Goal: Information Seeking & Learning: Learn about a topic

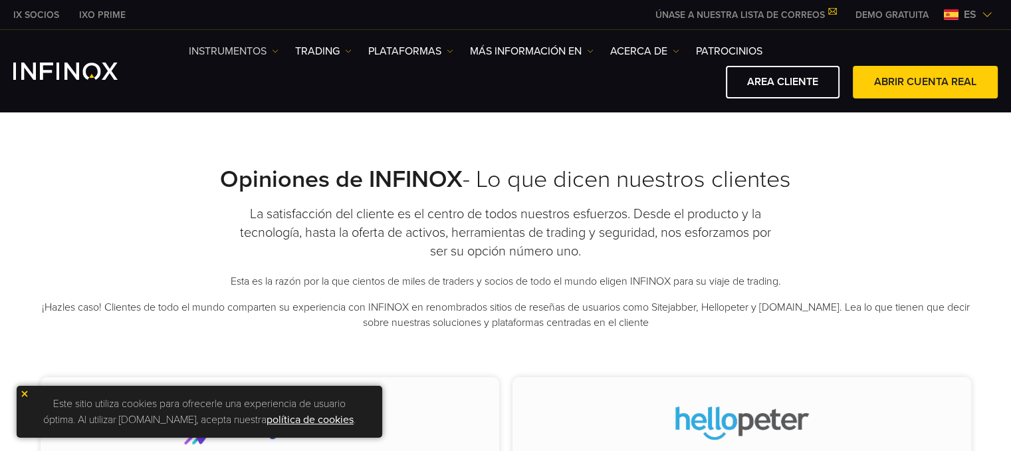
click at [247, 54] on link "Instrumentos" at bounding box center [234, 51] width 90 height 16
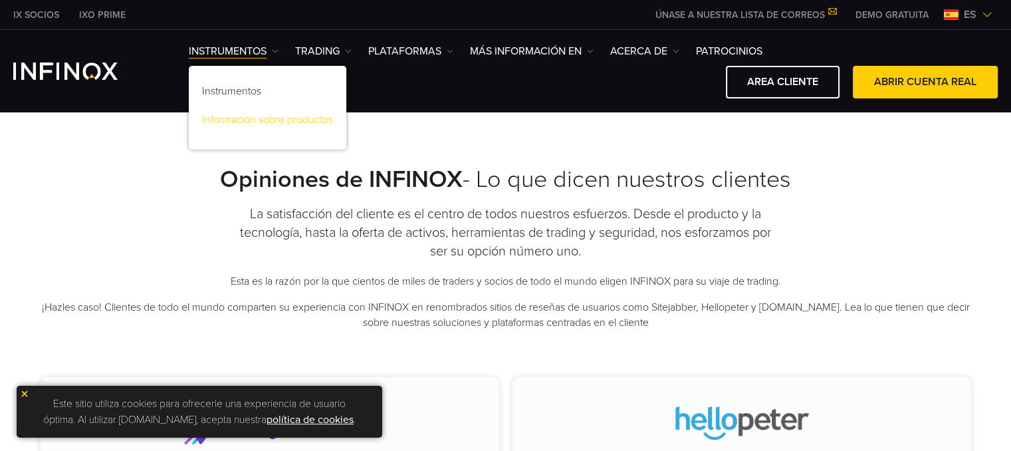
click at [303, 121] on link "Información sobre productos" at bounding box center [268, 122] width 158 height 29
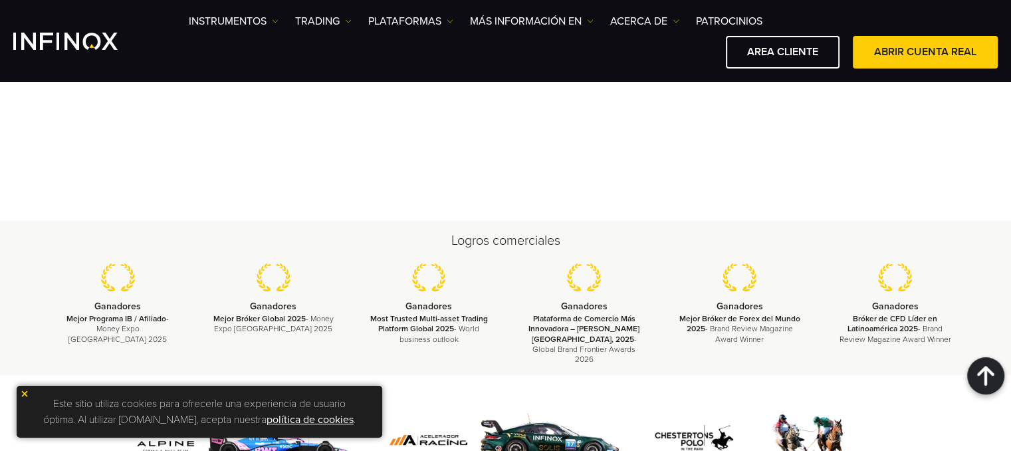
scroll to position [1928, 0]
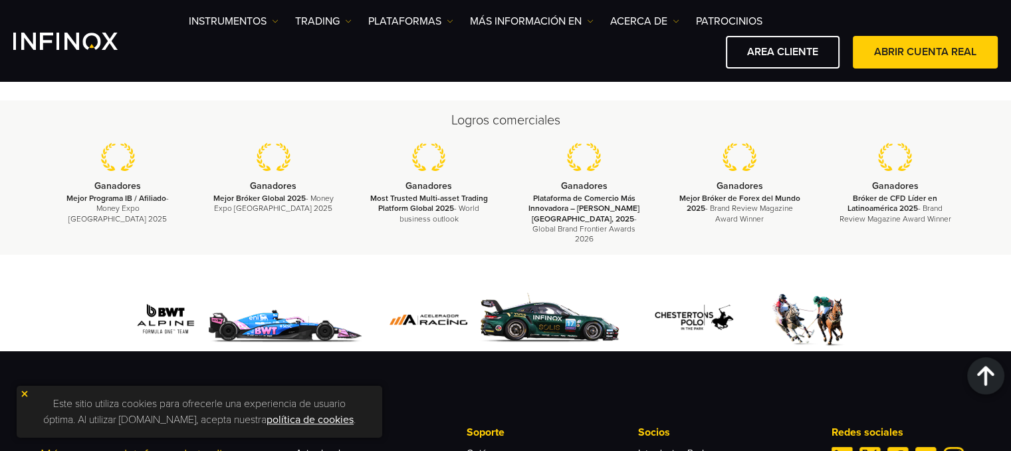
click at [274, 161] on img at bounding box center [274, 157] width 34 height 28
click at [275, 195] on strong "Mejor Bróker Global 2025" at bounding box center [259, 197] width 92 height 9
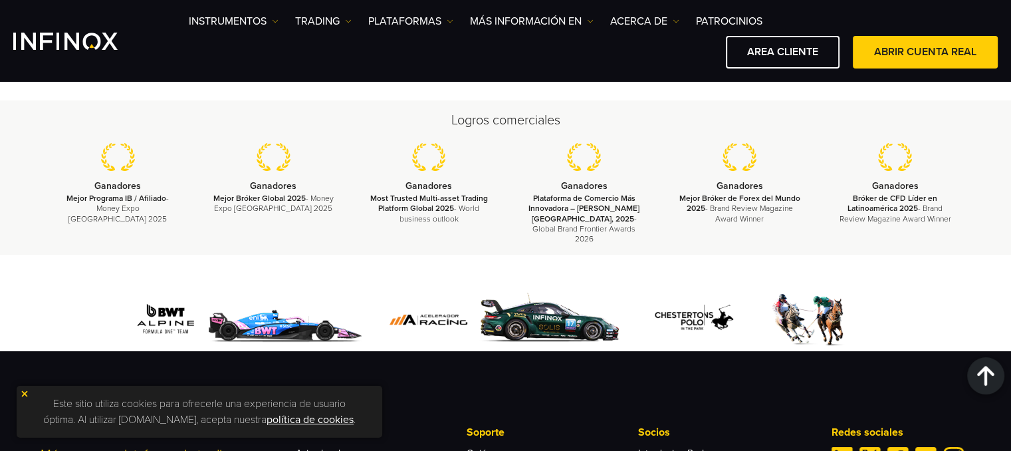
click at [264, 192] on p "Ganadores" at bounding box center [273, 185] width 122 height 16
click at [423, 169] on img at bounding box center [429, 157] width 34 height 28
click at [433, 203] on strong "Most Trusted Multi-asset Trading Platform Global 2025" at bounding box center [429, 202] width 118 height 19
click at [572, 198] on strong "Plataforma de Comercio Más Innovadora – [PERSON_NAME][GEOGRAPHIC_DATA], 2025" at bounding box center [583, 207] width 111 height 29
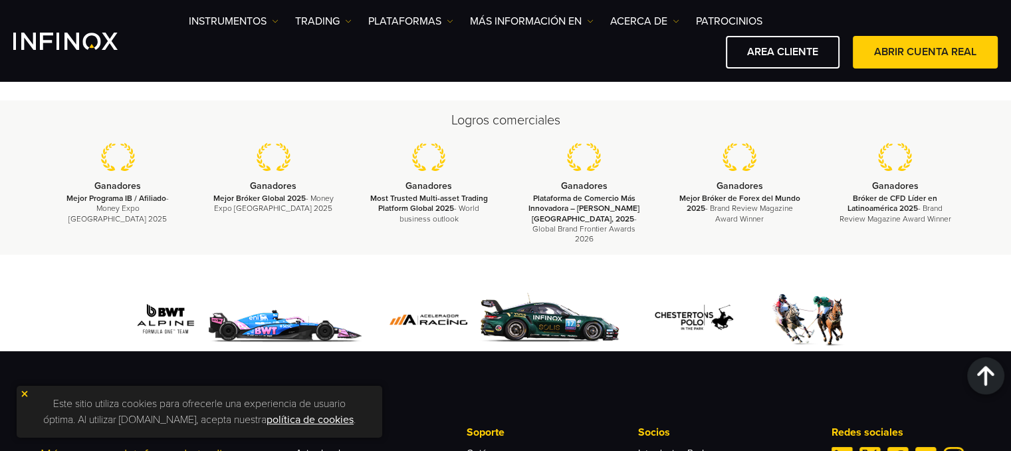
click at [574, 201] on strong "Plataforma de Comercio Más Innovadora – [PERSON_NAME][GEOGRAPHIC_DATA], 2025" at bounding box center [583, 207] width 111 height 29
click at [575, 201] on strong "Plataforma de Comercio Más Innovadora – [PERSON_NAME][GEOGRAPHIC_DATA], 2025" at bounding box center [583, 207] width 111 height 29
click at [576, 200] on strong "Plataforma de Comercio Más Innovadora – [PERSON_NAME][GEOGRAPHIC_DATA], 2025" at bounding box center [583, 207] width 111 height 29
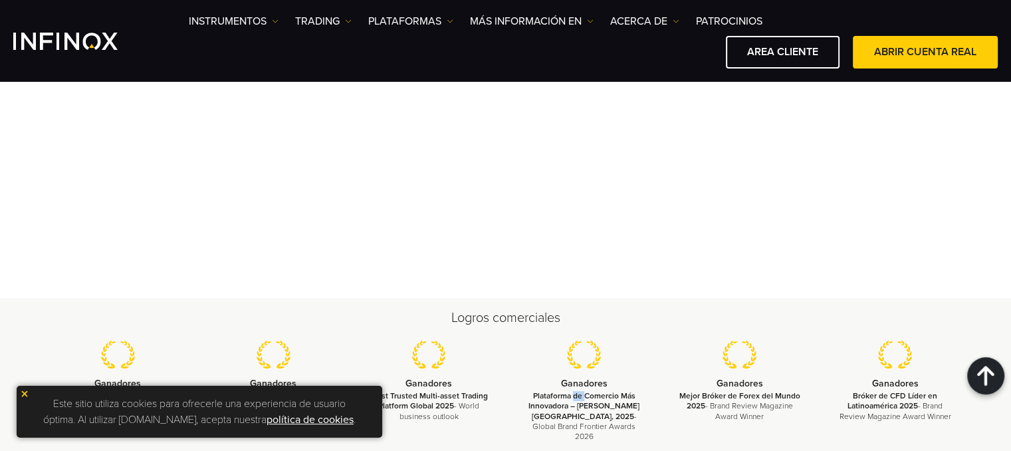
scroll to position [1728, 0]
click at [526, 322] on h2 "Logros comerciales" at bounding box center [506, 319] width 931 height 19
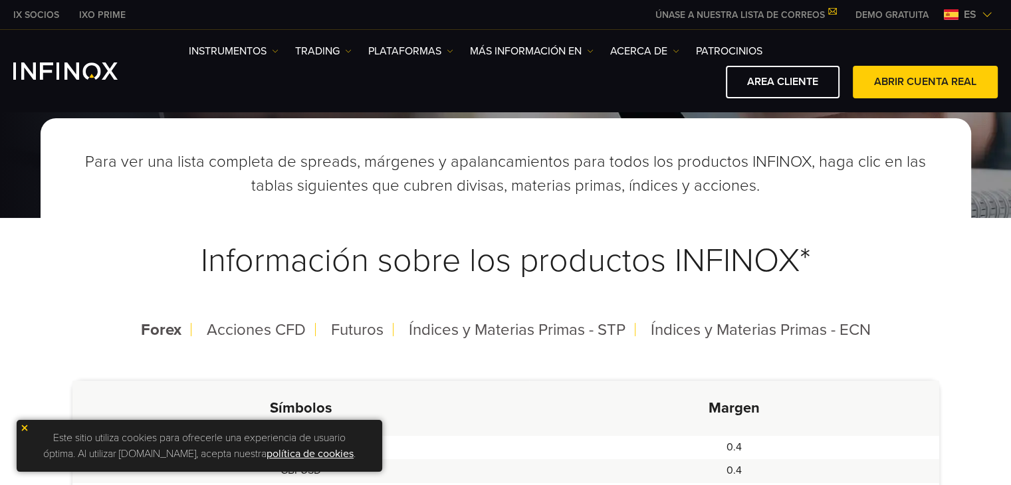
scroll to position [0, 0]
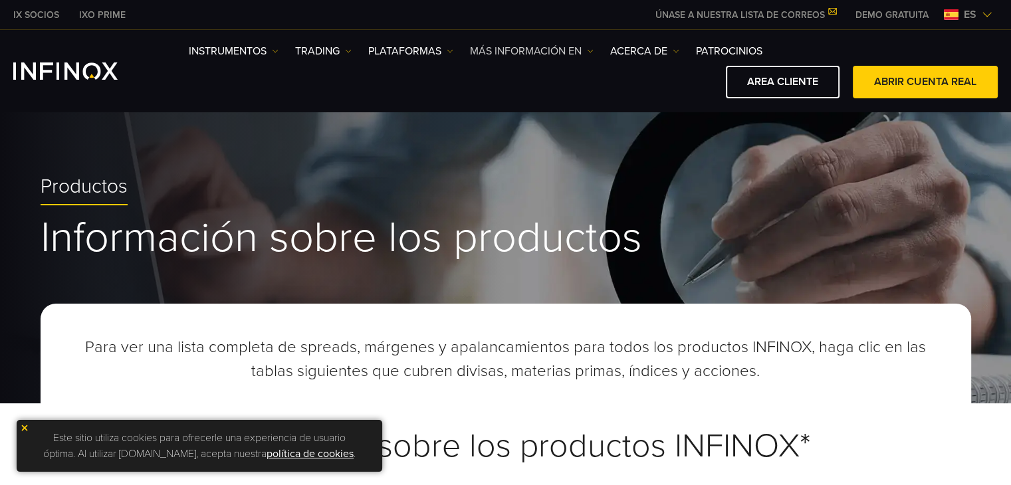
click at [514, 49] on link "Más información en" at bounding box center [532, 51] width 124 height 16
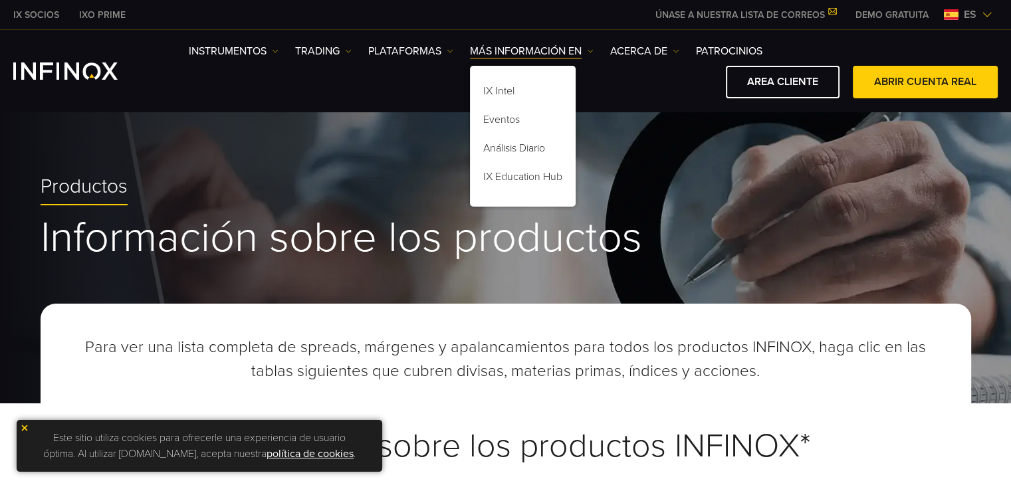
click at [593, 115] on div "Productos Información sobre los productos" at bounding box center [505, 256] width 1011 height 296
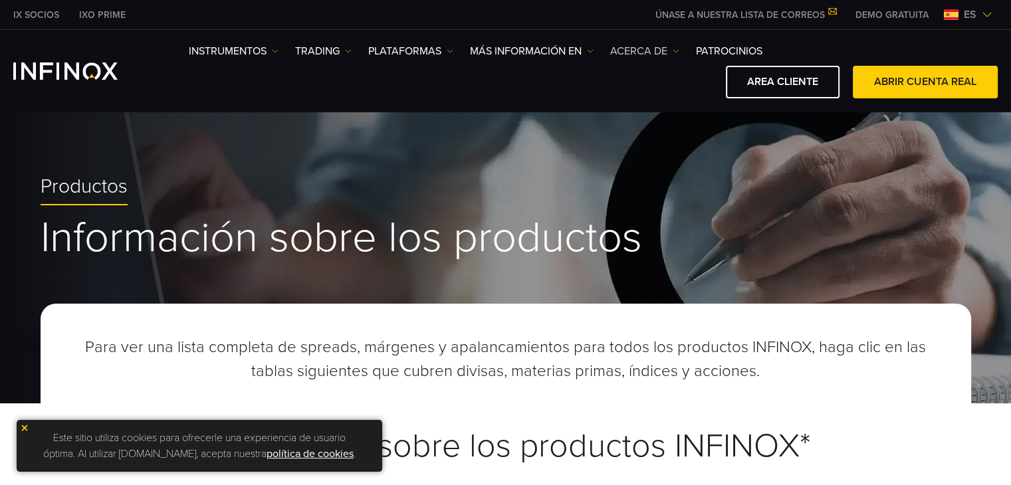
click at [631, 47] on link "ACERCA DE" at bounding box center [644, 51] width 69 height 16
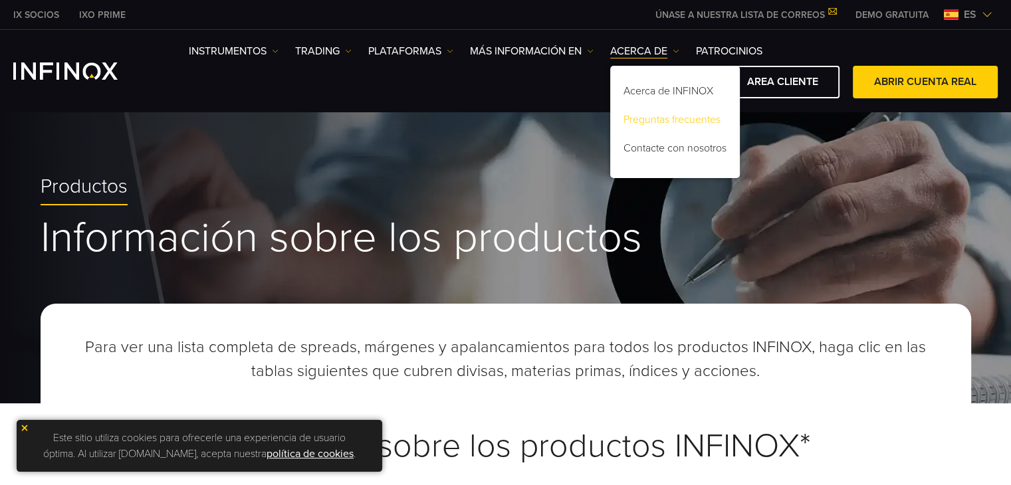
click at [673, 123] on link "Preguntas frecuentes" at bounding box center [675, 122] width 130 height 29
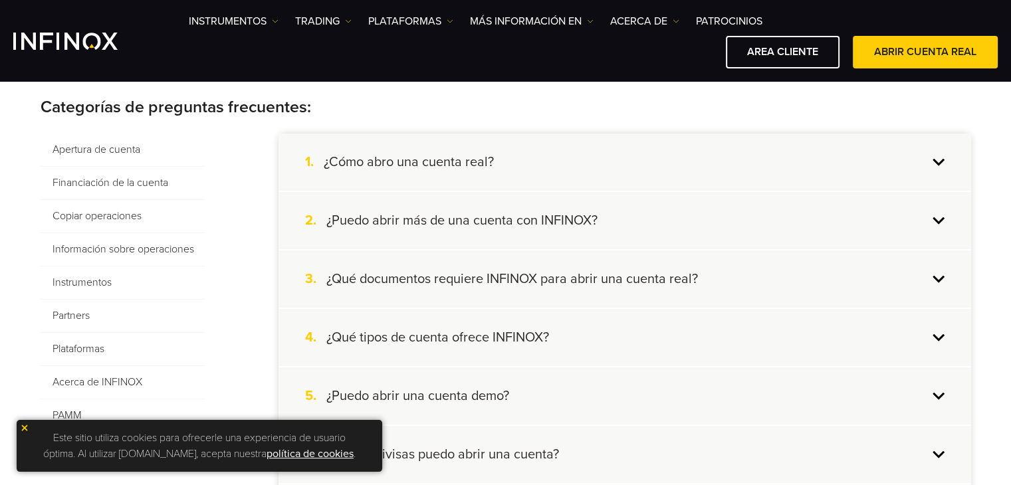
scroll to position [199, 0]
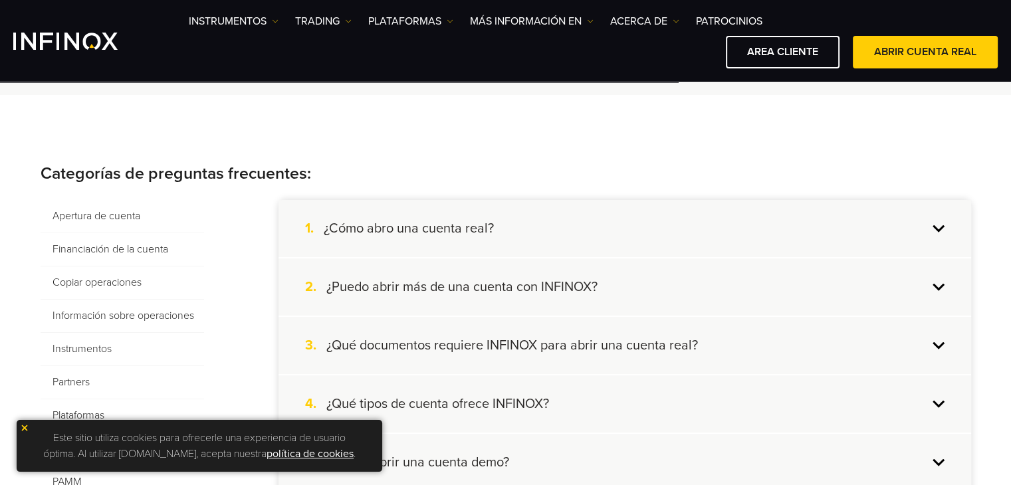
click at [542, 346] on h4 "¿Qué documentos requiere INFINOX para abrir una cuenta real?" at bounding box center [512, 345] width 372 height 17
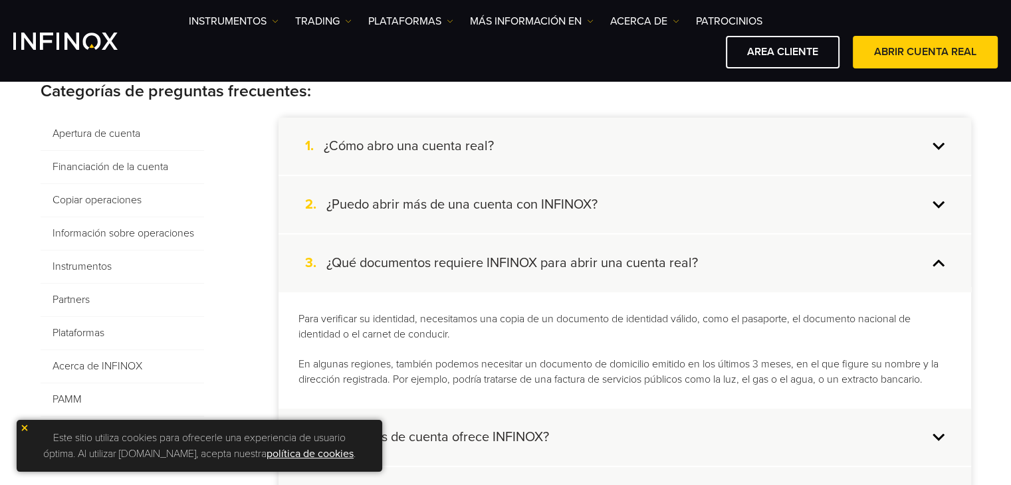
scroll to position [399, 0]
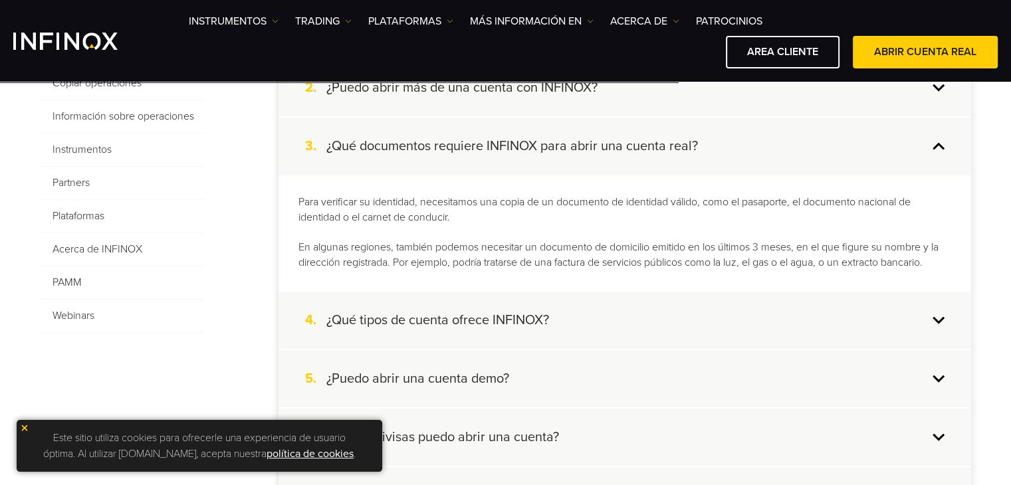
click at [463, 322] on h4 "¿Qué tipos de cuenta ofrece INFINOX?" at bounding box center [437, 320] width 223 height 17
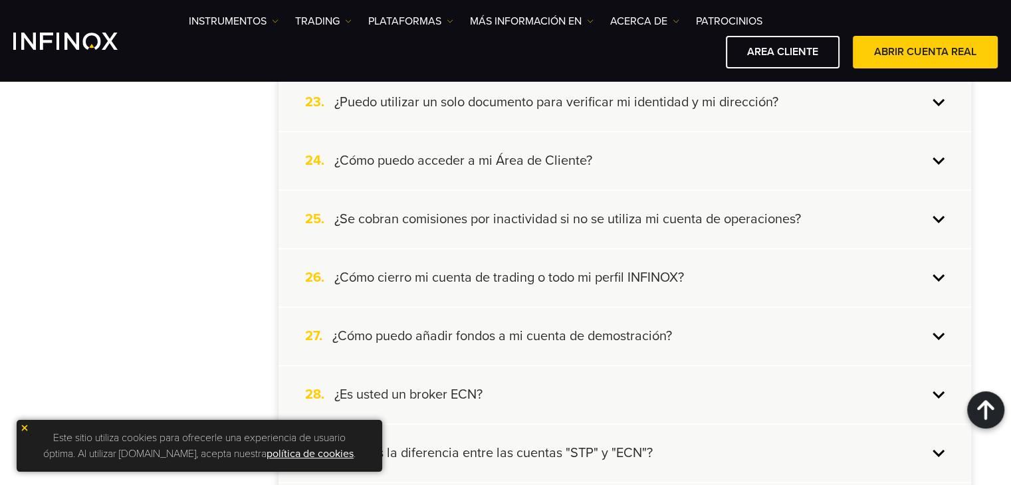
scroll to position [1662, 0]
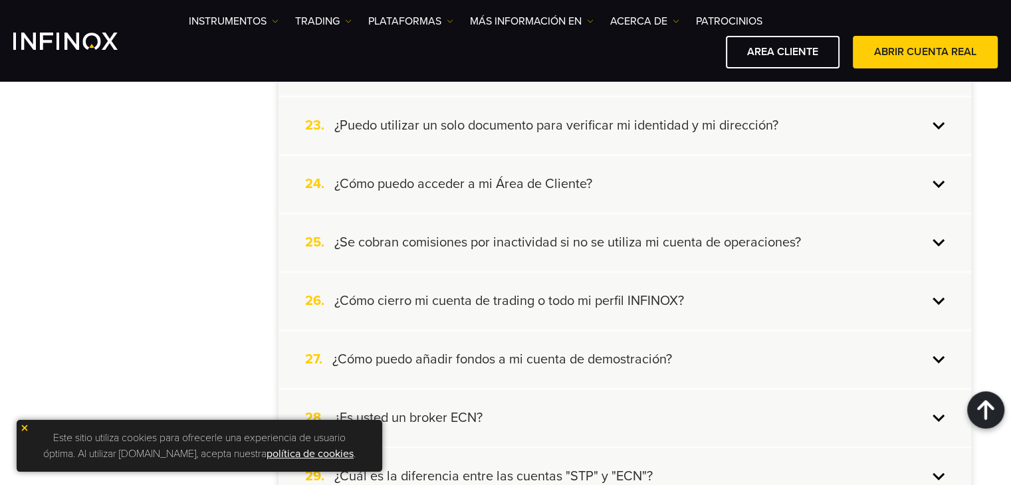
click at [570, 234] on h4 "¿Se cobran comisiones por inactividad si no se utiliza mi cuenta de operaciones?" at bounding box center [567, 242] width 467 height 17
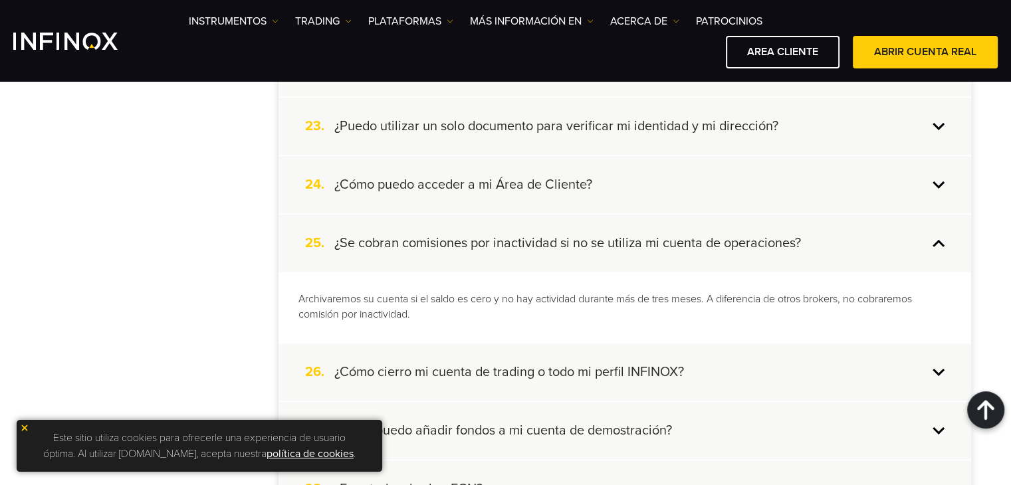
scroll to position [1672, 0]
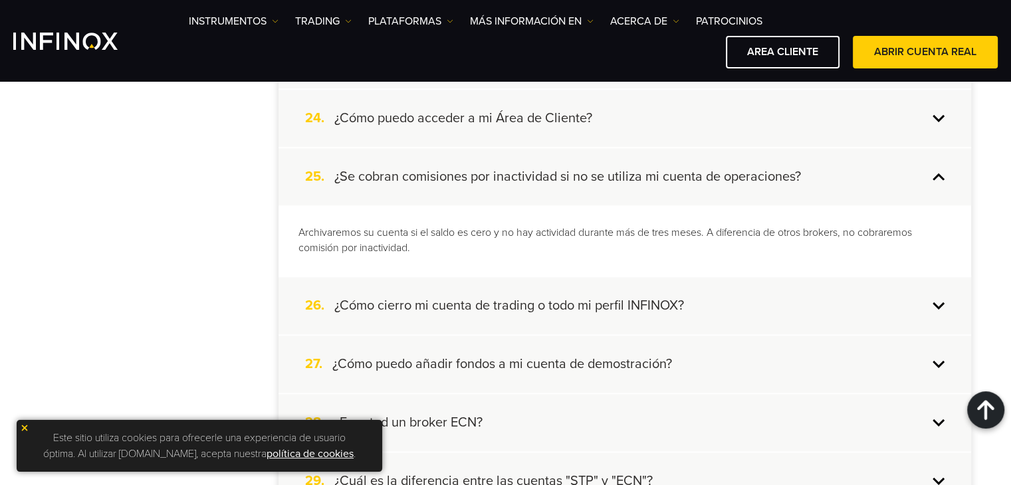
click at [694, 171] on h4 "¿Se cobran comisiones por inactividad si no se utiliza mi cuenta de operaciones?" at bounding box center [567, 176] width 467 height 17
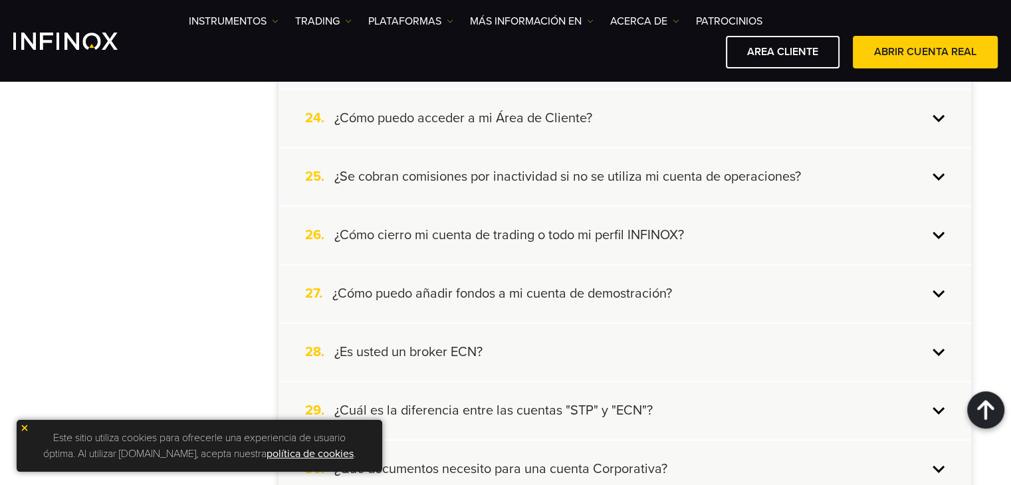
click at [694, 171] on h4 "¿Se cobran comisiones por inactividad si no se utiliza mi cuenta de operaciones?" at bounding box center [567, 176] width 467 height 17
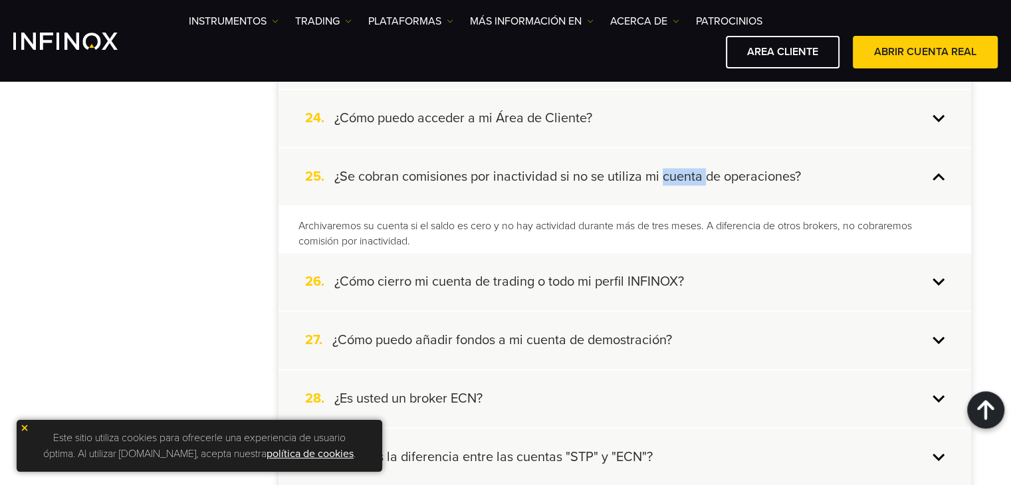
click at [694, 171] on h4 "¿Se cobran comisiones por inactividad si no se utiliza mi cuenta de operaciones?" at bounding box center [567, 176] width 467 height 17
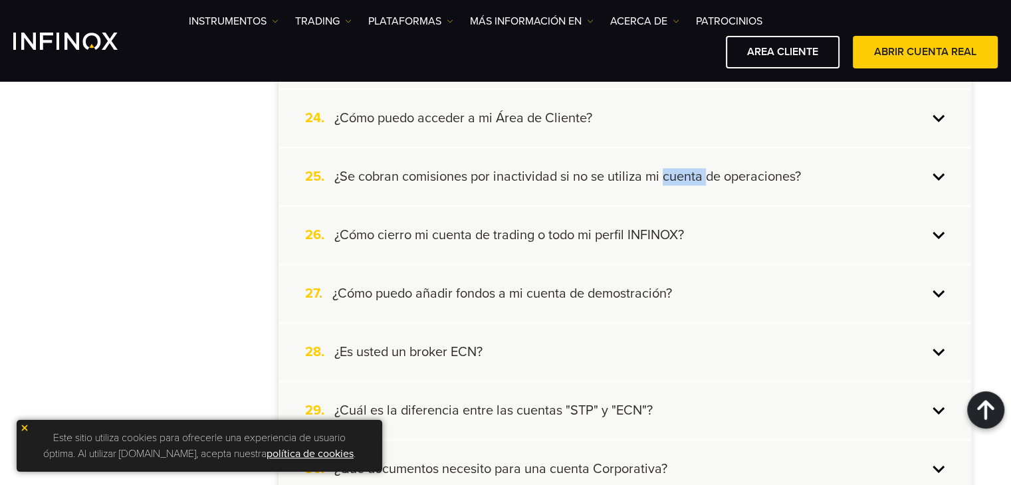
click at [694, 171] on h4 "¿Se cobran comisiones por inactividad si no se utiliza mi cuenta de operaciones?" at bounding box center [567, 176] width 467 height 17
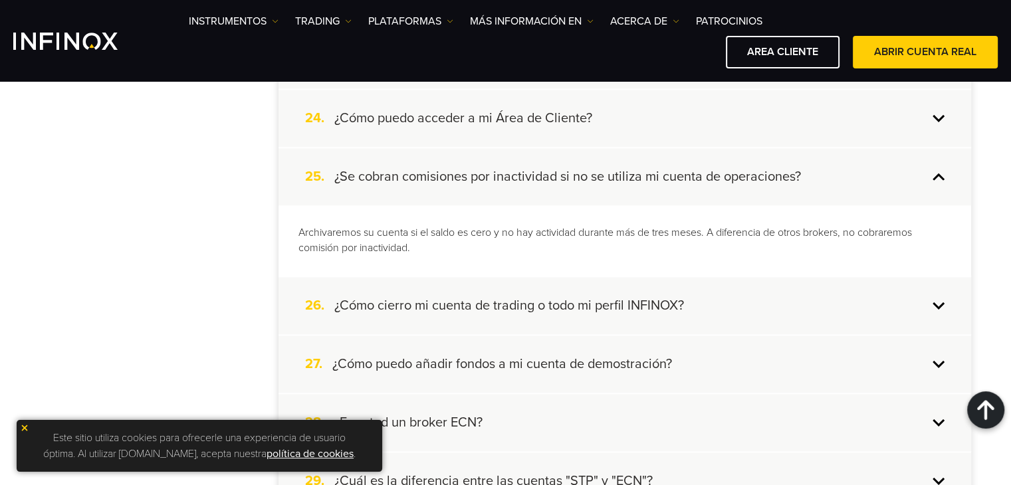
click at [455, 298] on h4 "¿Cómo cierro mi cuenta de trading o todo mi perfil INFINOX?" at bounding box center [509, 305] width 350 height 17
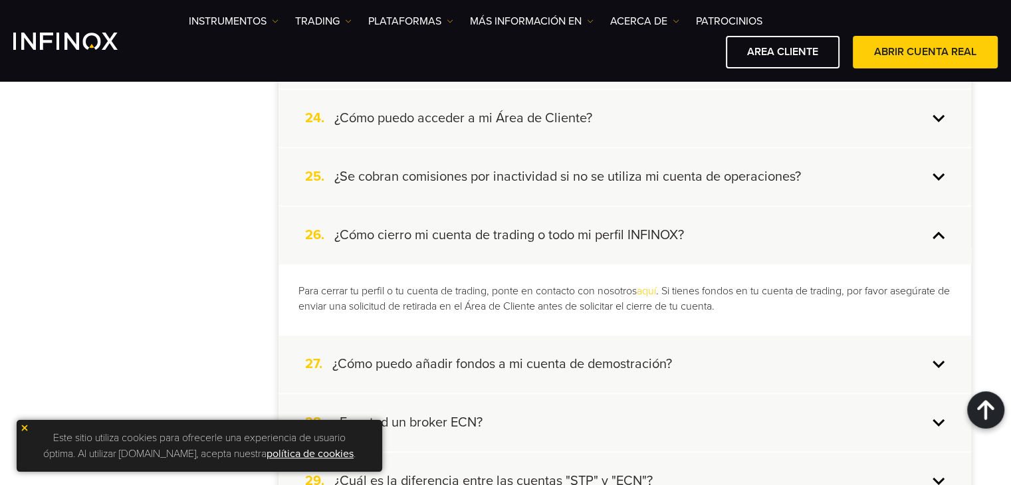
click at [439, 357] on h4 "¿Cómo puedo añadir fondos a mi cuenta de demostración?" at bounding box center [502, 364] width 340 height 17
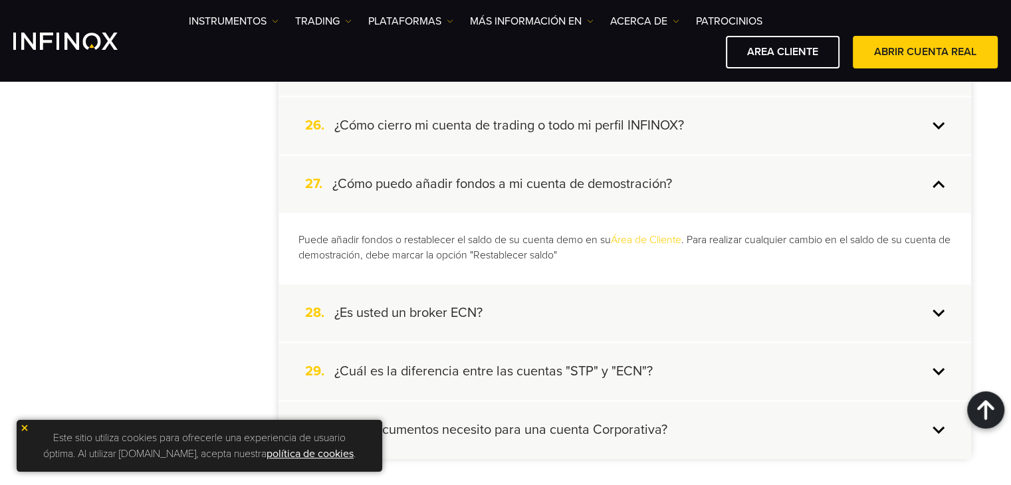
scroll to position [1805, 0]
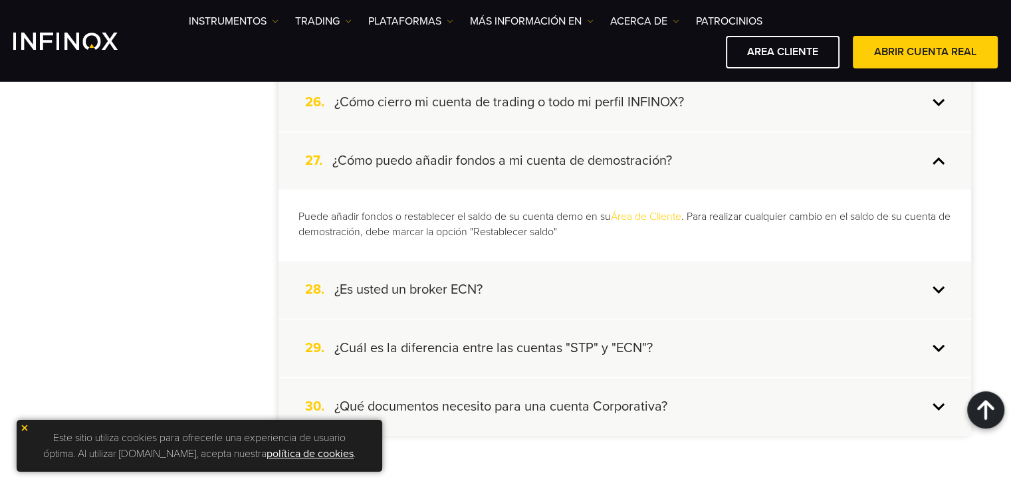
click at [419, 285] on h4 "¿Es usted un broker ECN?" at bounding box center [408, 289] width 148 height 17
